Goal: Transaction & Acquisition: Purchase product/service

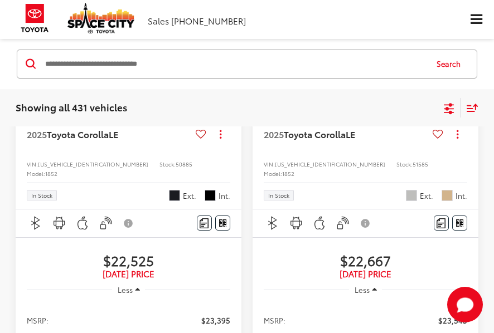
scroll to position [111, 0]
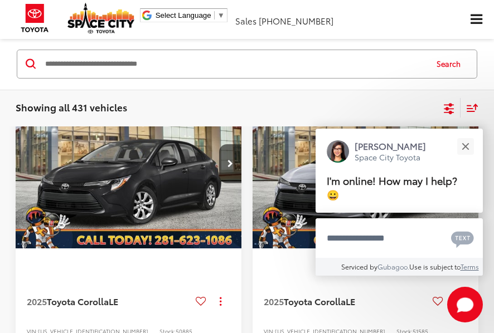
click at [446, 111] on icon "Select filters" at bounding box center [449, 109] width 14 height 14
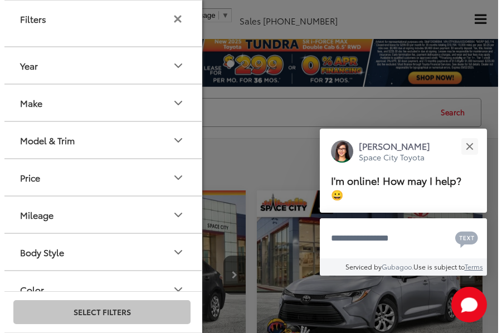
scroll to position [0, 0]
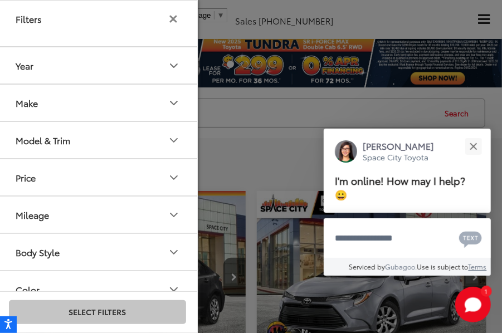
click at [177, 136] on icon "Model & Trim" at bounding box center [173, 140] width 13 height 13
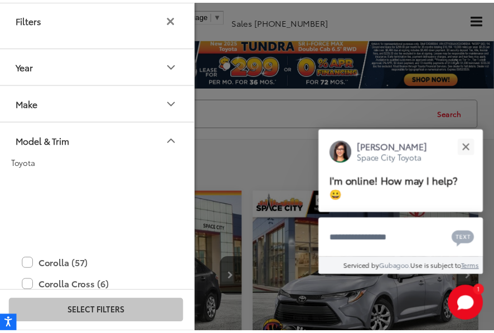
scroll to position [272, 0]
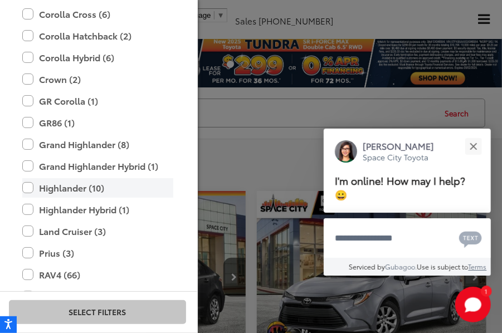
click at [30, 183] on label "Highlander (10)" at bounding box center [97, 188] width 151 height 20
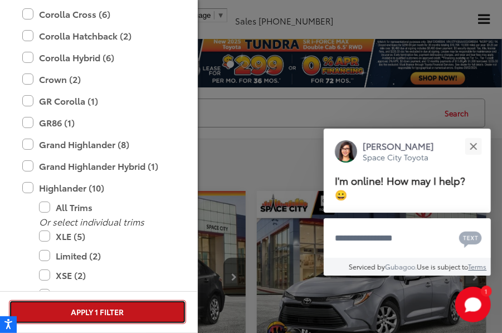
click at [122, 309] on button "Apply 1 Filter" at bounding box center [97, 312] width 177 height 24
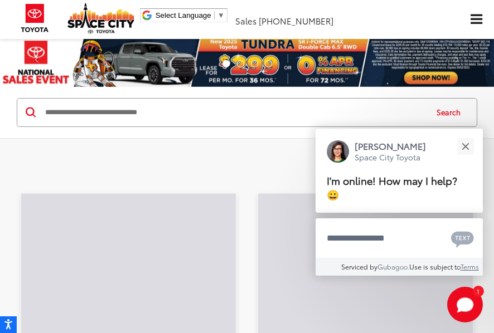
scroll to position [289, 0]
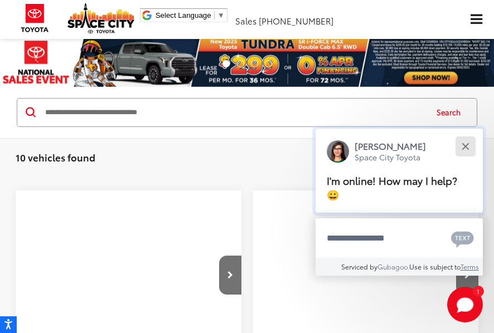
click at [468, 147] on button "Close" at bounding box center [465, 146] width 24 height 24
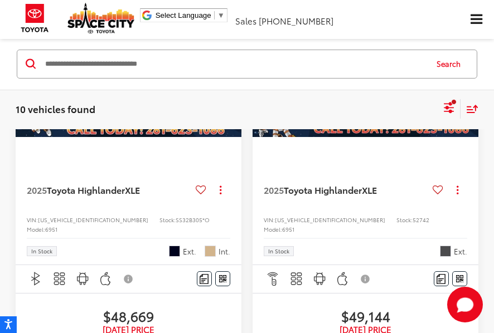
scroll to position [56, 0]
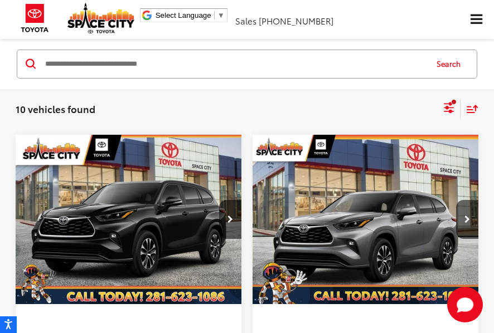
click at [164, 228] on img "2025 Toyota Highlander XLE 0" at bounding box center [128, 220] width 227 height 171
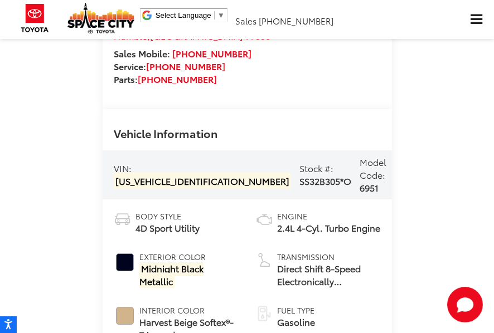
scroll to position [723, 0]
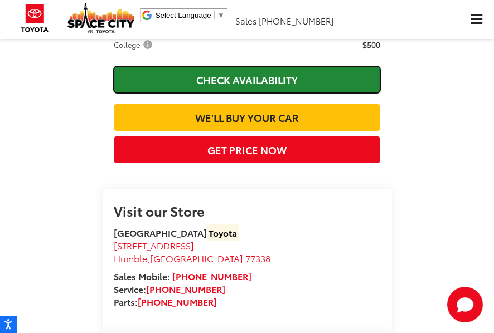
click at [285, 79] on link "Check Availability" at bounding box center [247, 79] width 267 height 27
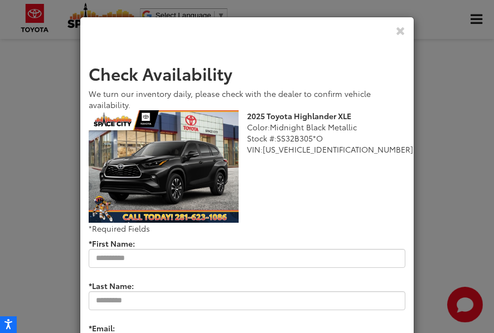
scroll to position [111, 0]
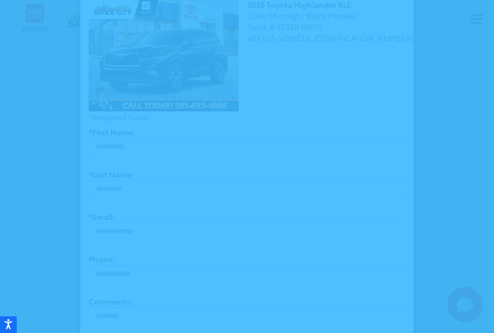
type input "*********"
type input "*****"
type input "**********"
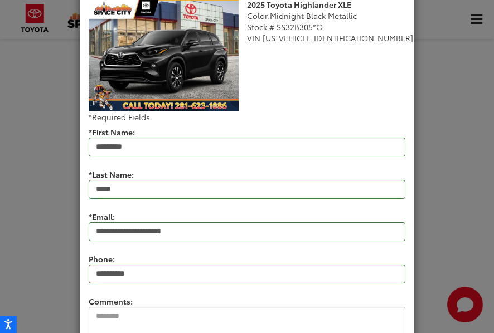
scroll to position [197, 0]
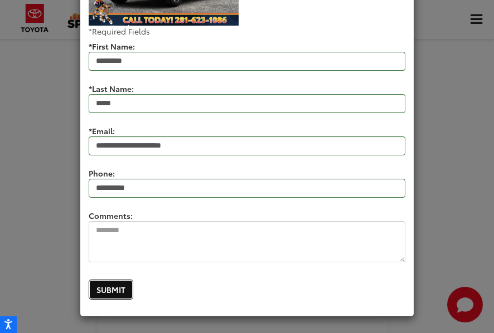
click at [111, 290] on button "Submit" at bounding box center [111, 290] width 45 height 20
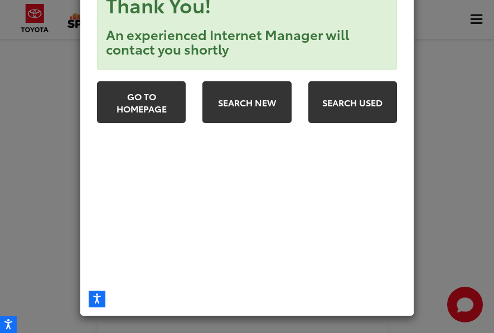
scroll to position [0, 0]
